Goal: Task Accomplishment & Management: Manage account settings

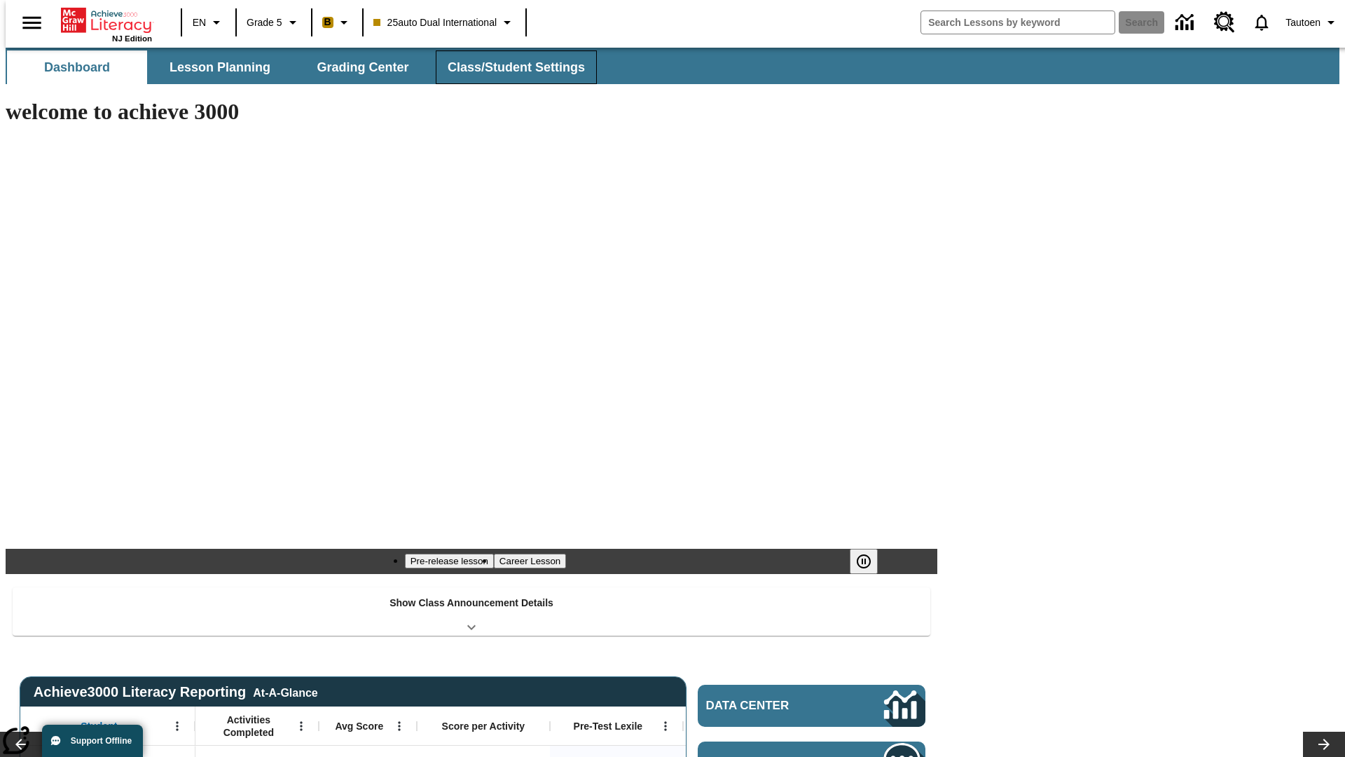
click at [509, 67] on span "Class/Student Settings" at bounding box center [516, 68] width 137 height 16
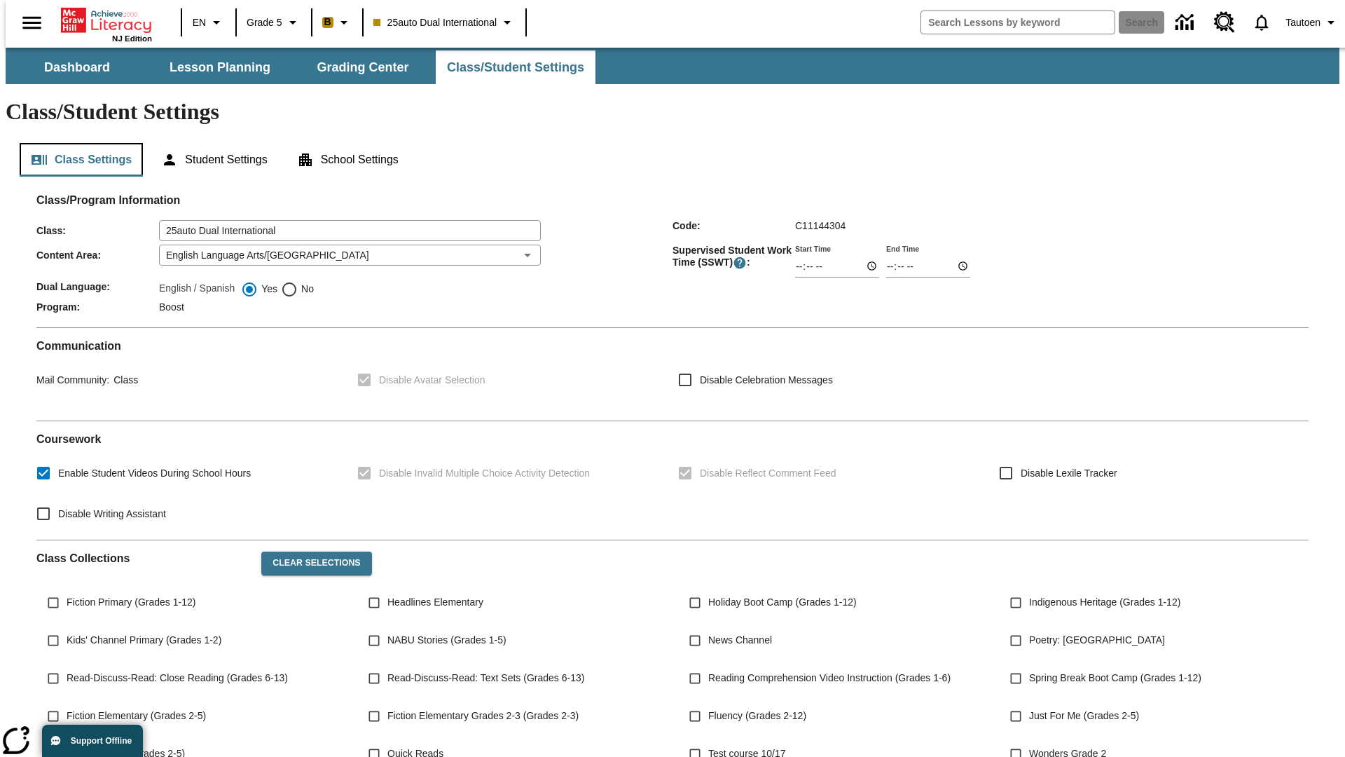
click at [76, 143] on button "Class Settings" at bounding box center [81, 160] width 123 height 34
click at [298, 282] on span "No" at bounding box center [306, 289] width 16 height 15
click at [298, 281] on input "No" at bounding box center [289, 289] width 17 height 17
radio input "true"
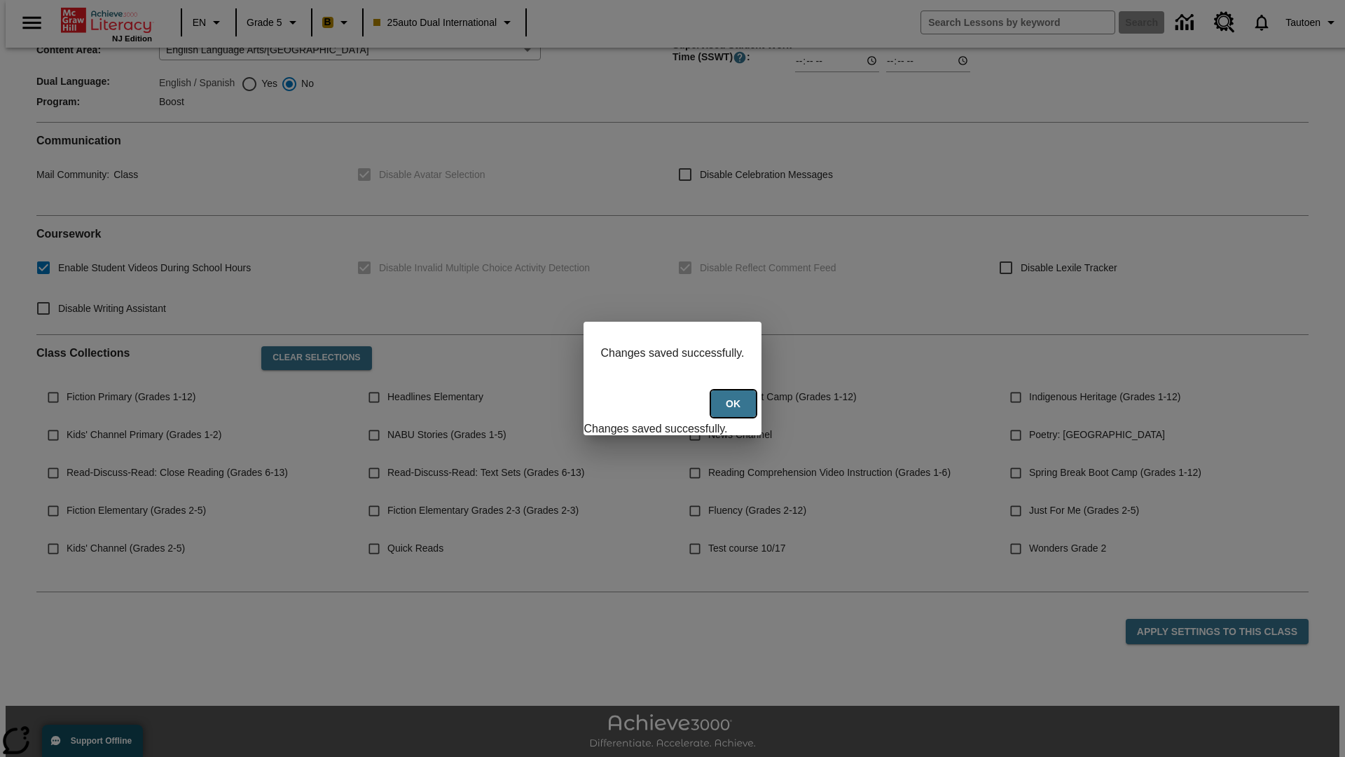
click at [735, 411] on button "Ok" at bounding box center [733, 403] width 45 height 27
